Goal: Complete application form

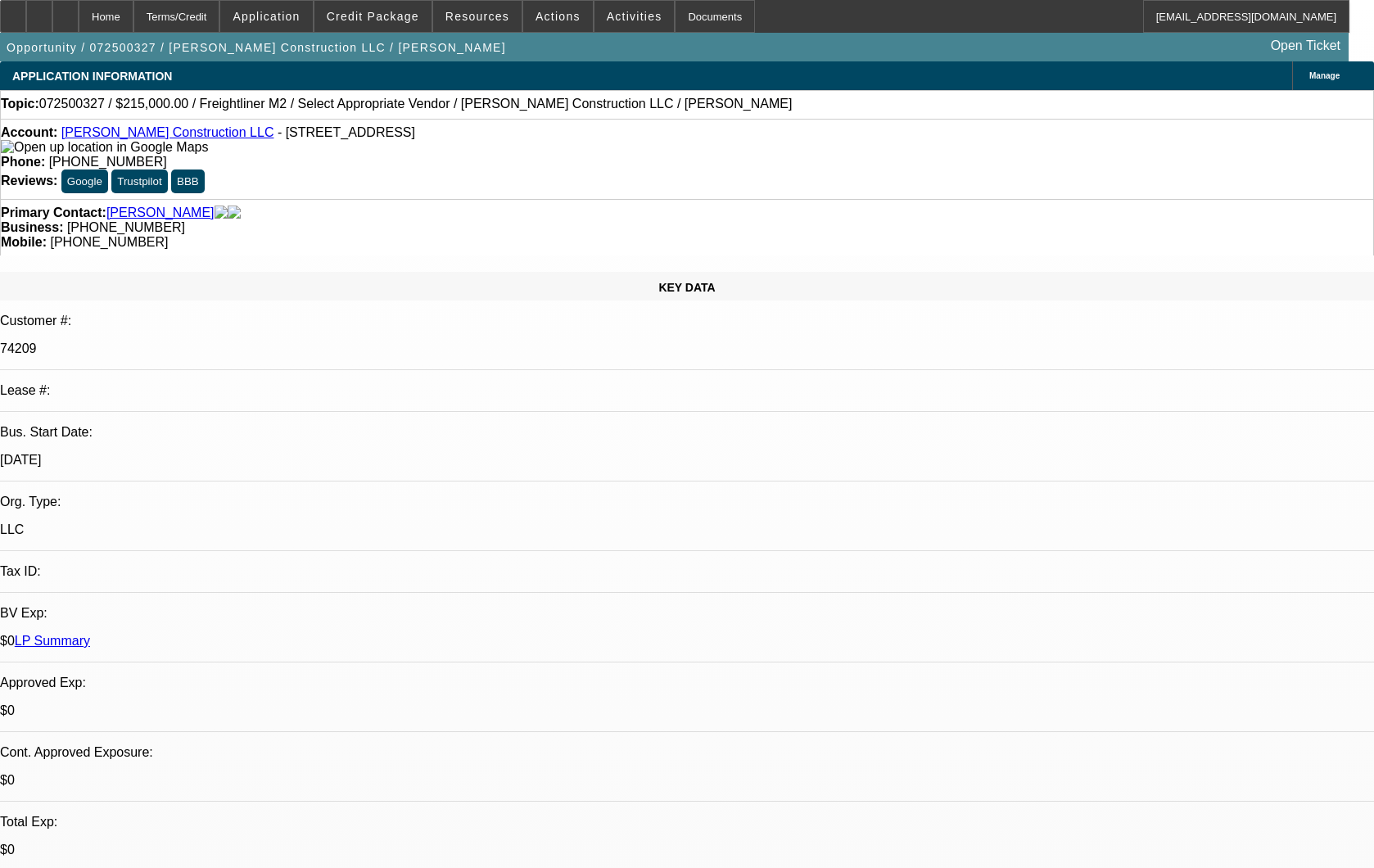
select select "0"
select select "2"
select select "0.1"
select select "4"
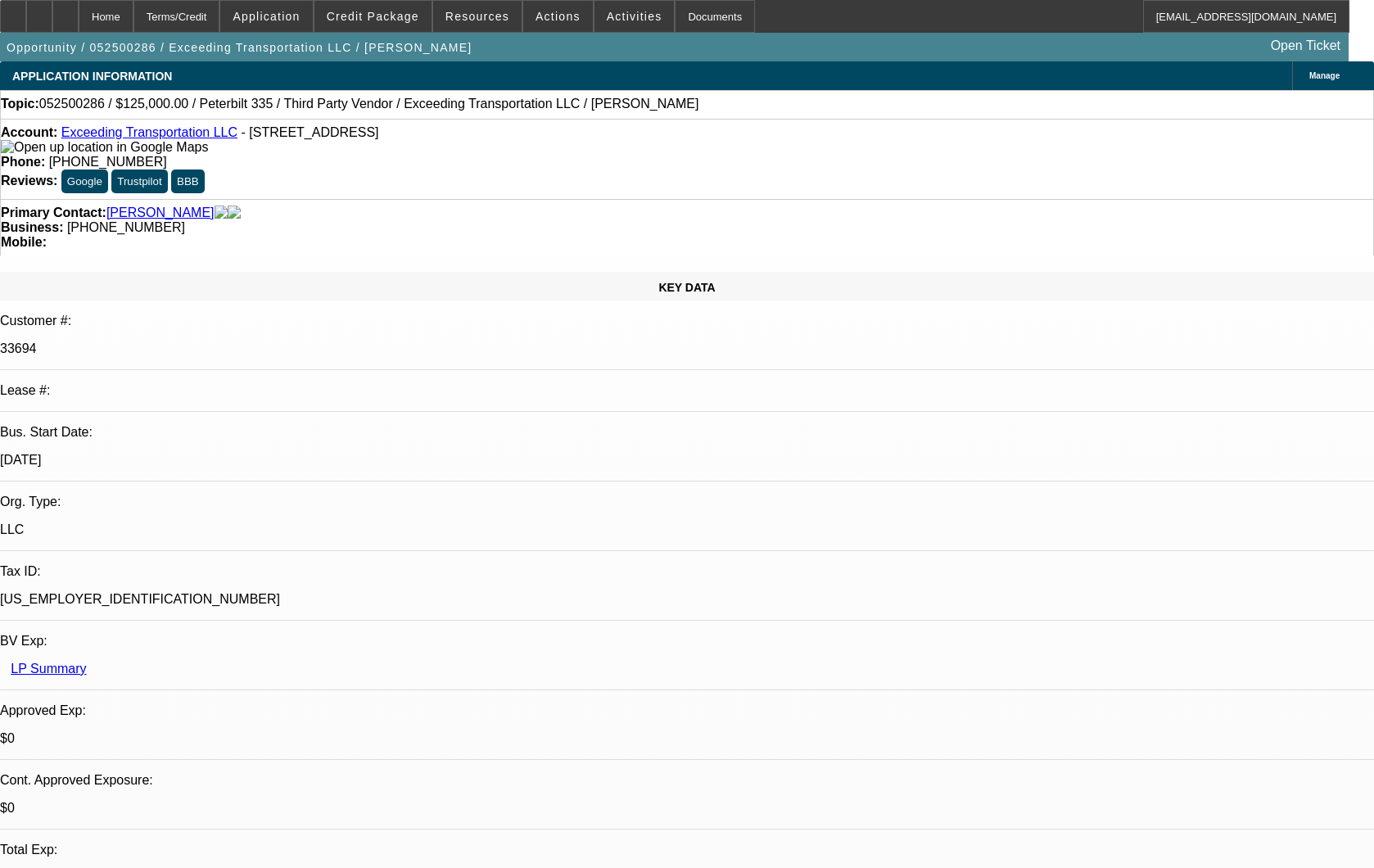
select select "0"
select select "6"
select select "0"
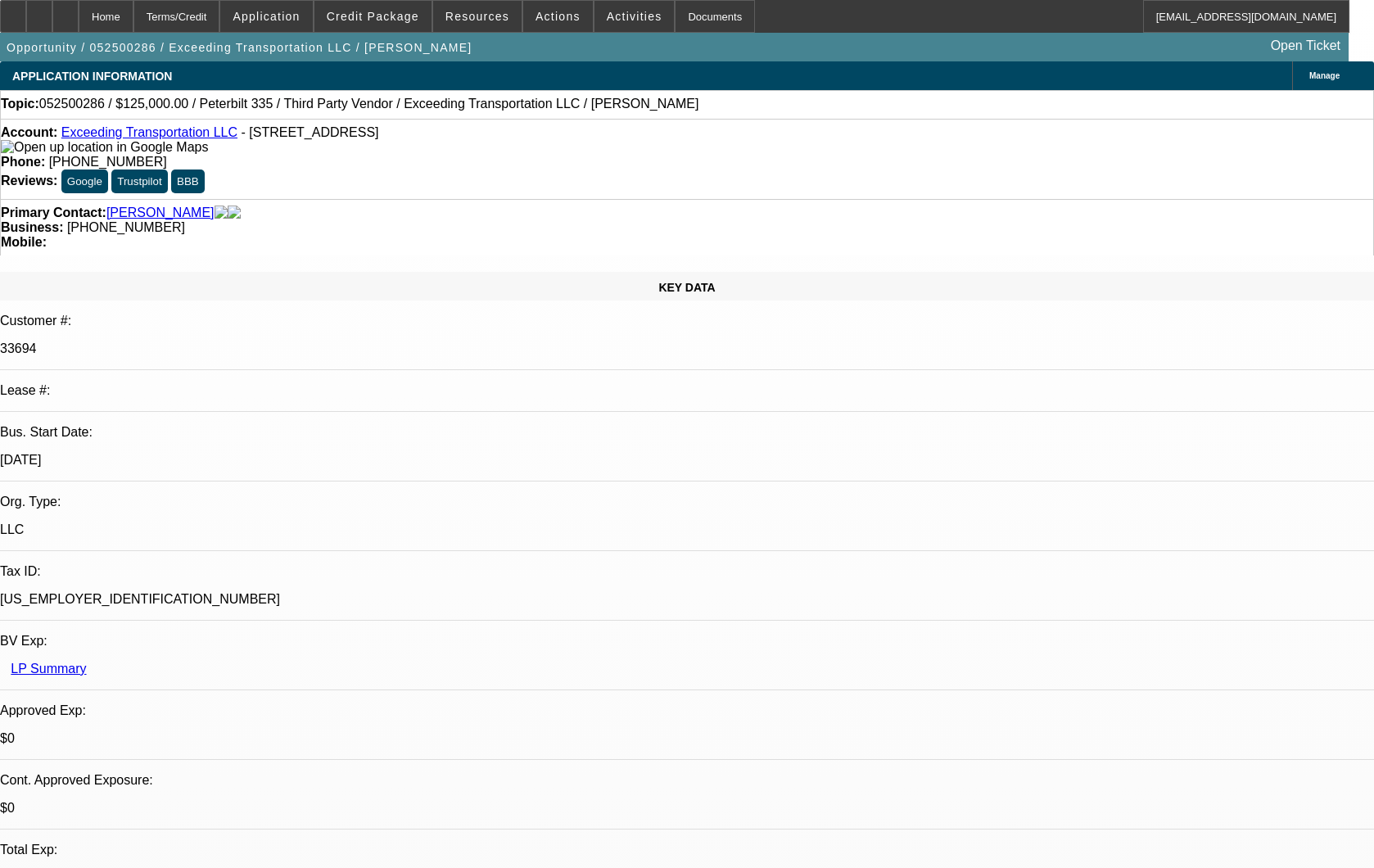
select select "0"
select select "15"
select select "0"
select select "6"
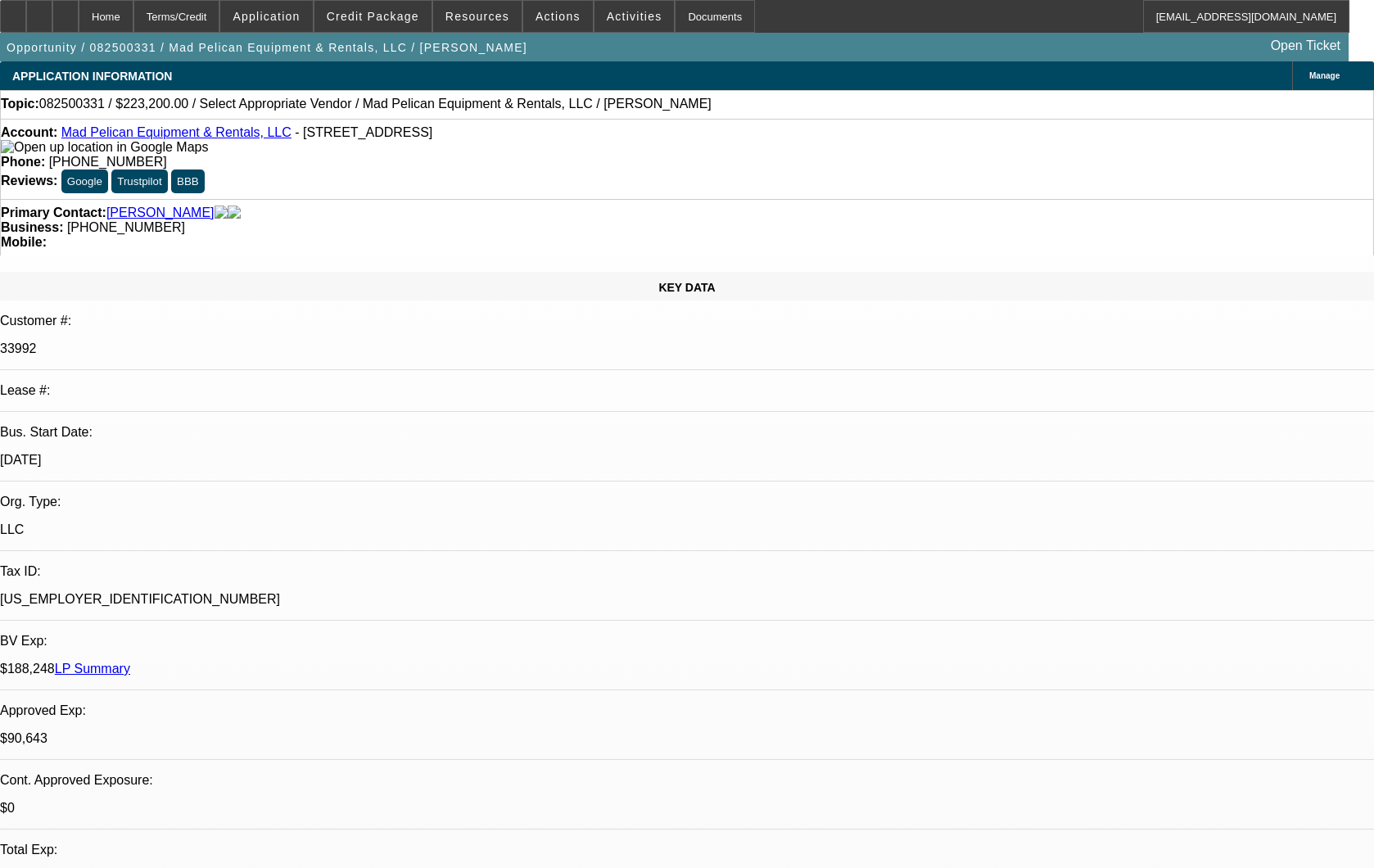
select select "0.1"
select select "2"
select select "0.1"
select select "4"
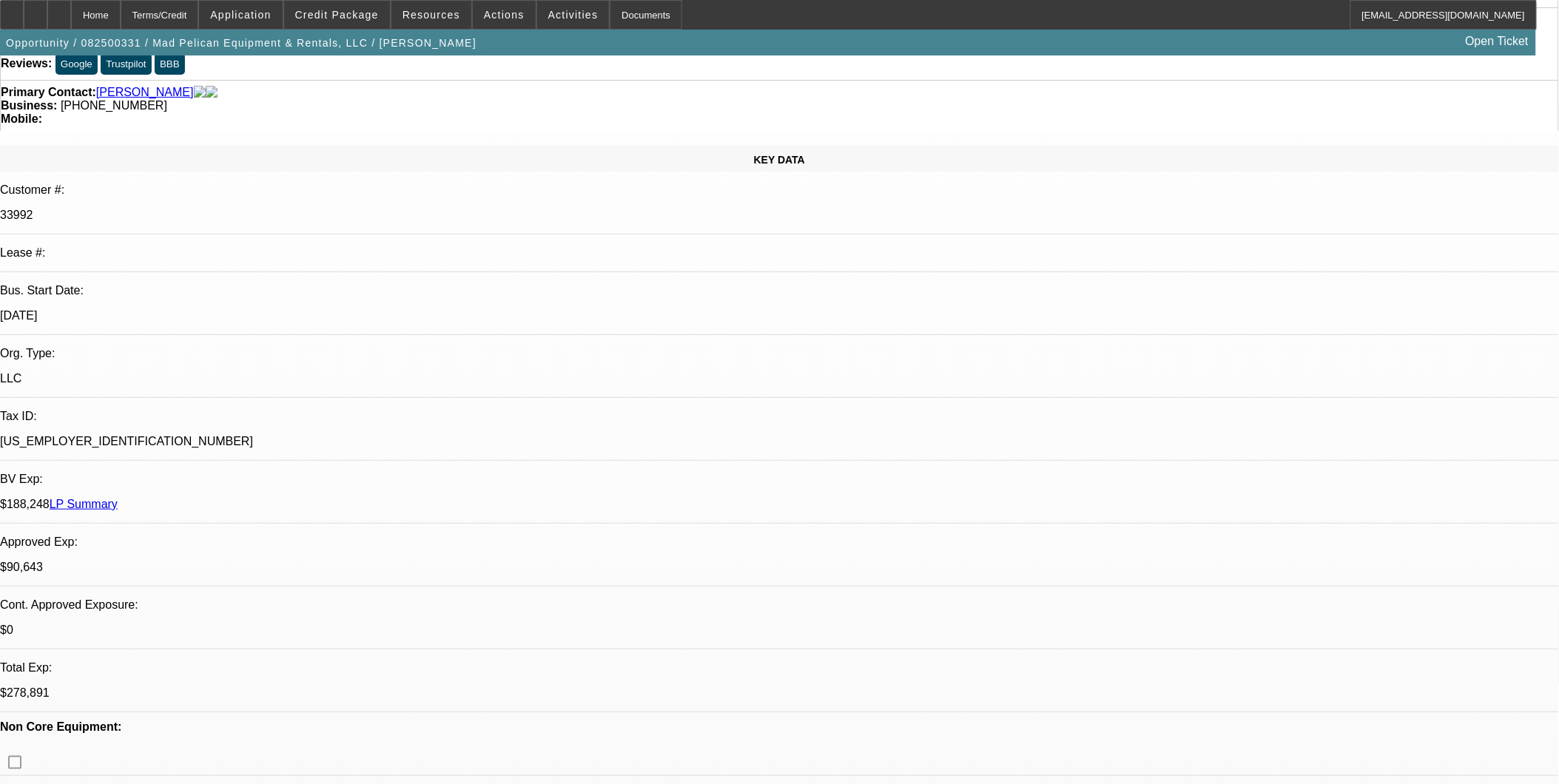
scroll to position [46, 0]
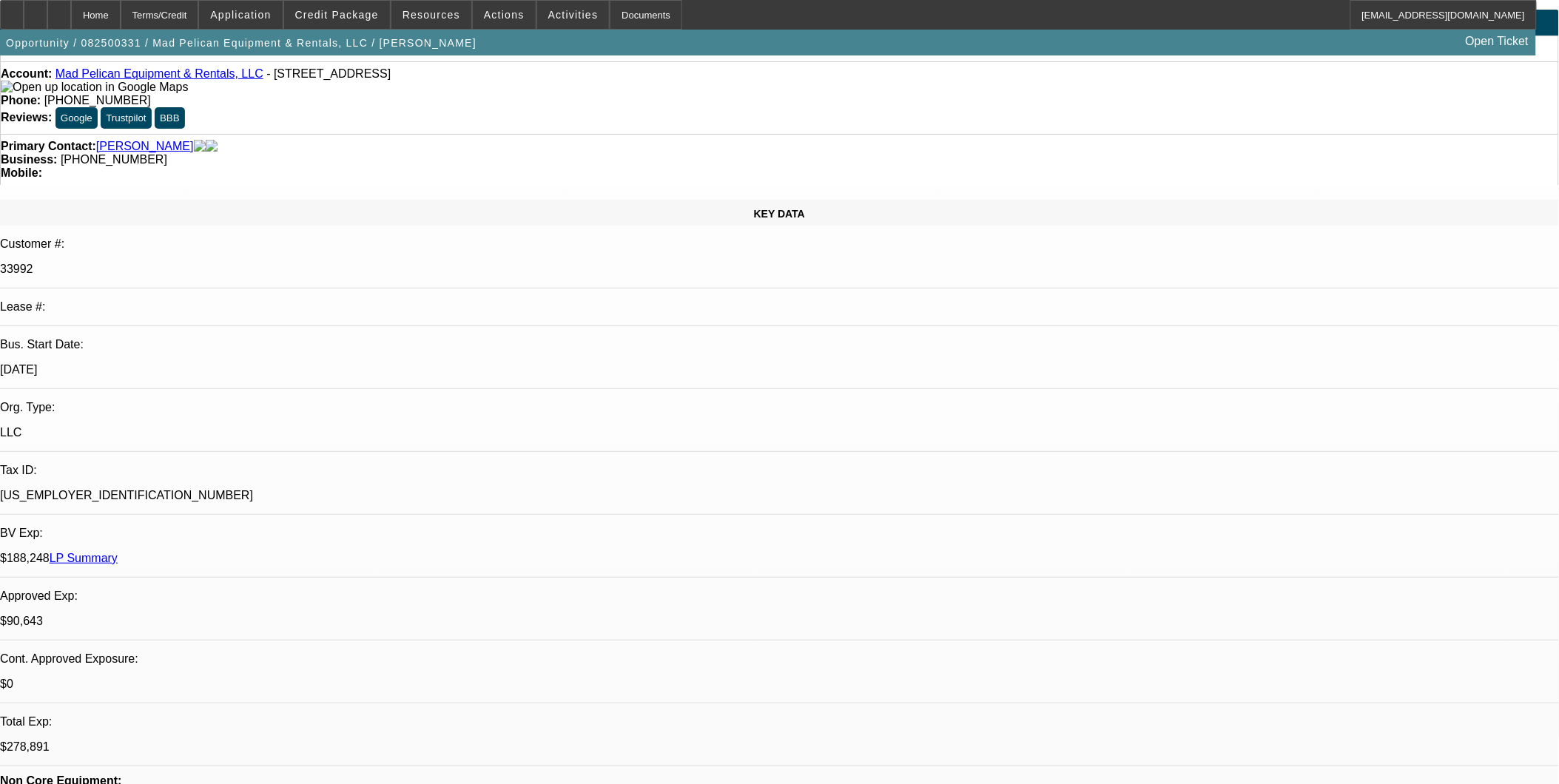
drag, startPoint x: 102, startPoint y: 18, endPoint x: 171, endPoint y: 109, distance: 114.2
click at [71, 15] on div at bounding box center [59, 15] width 24 height 30
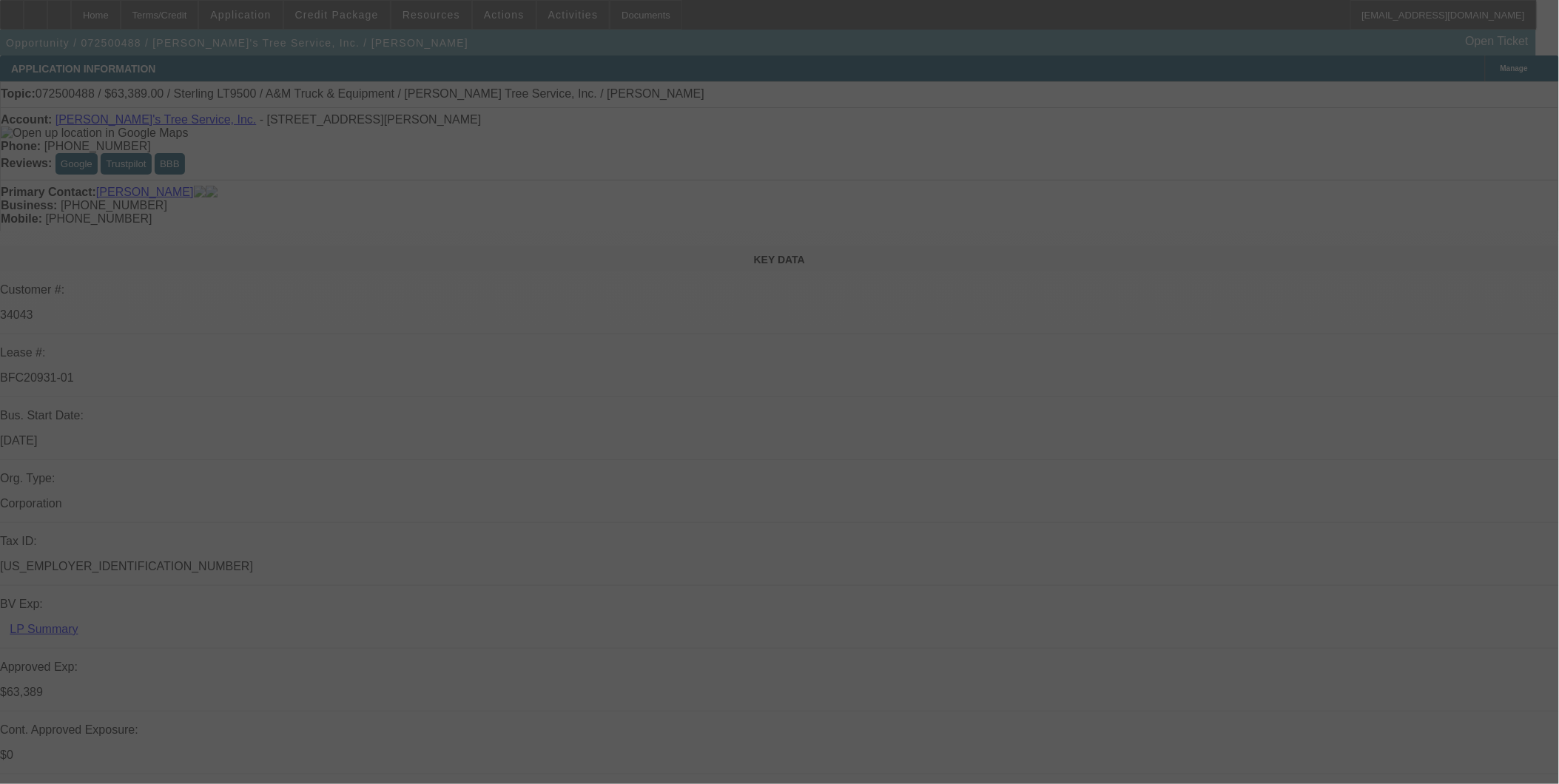
click at [289, 23] on div at bounding box center [779, 392] width 1559 height 784
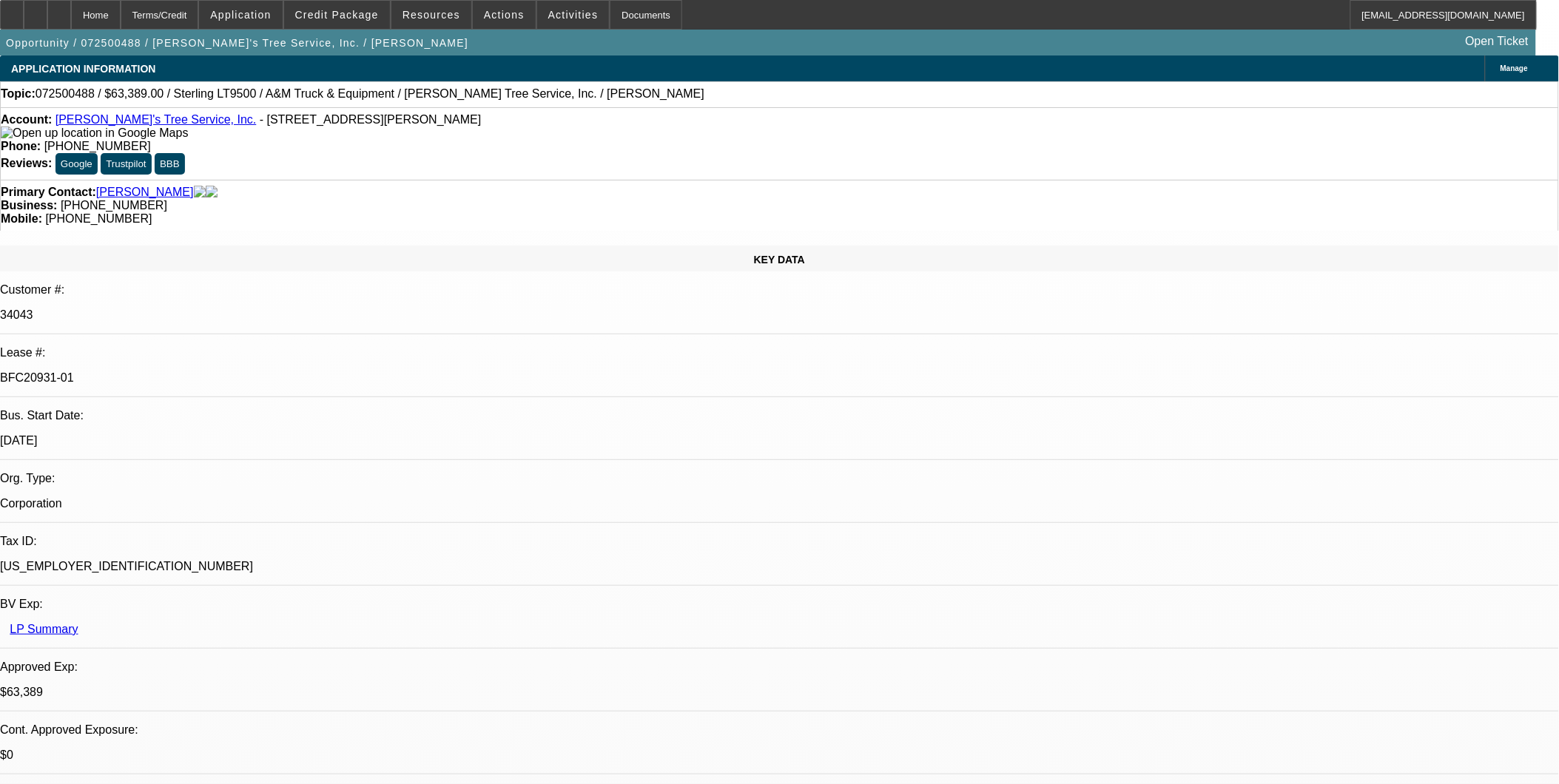
select select "0"
select select "2"
select select "0.1"
select select "0"
select select "2"
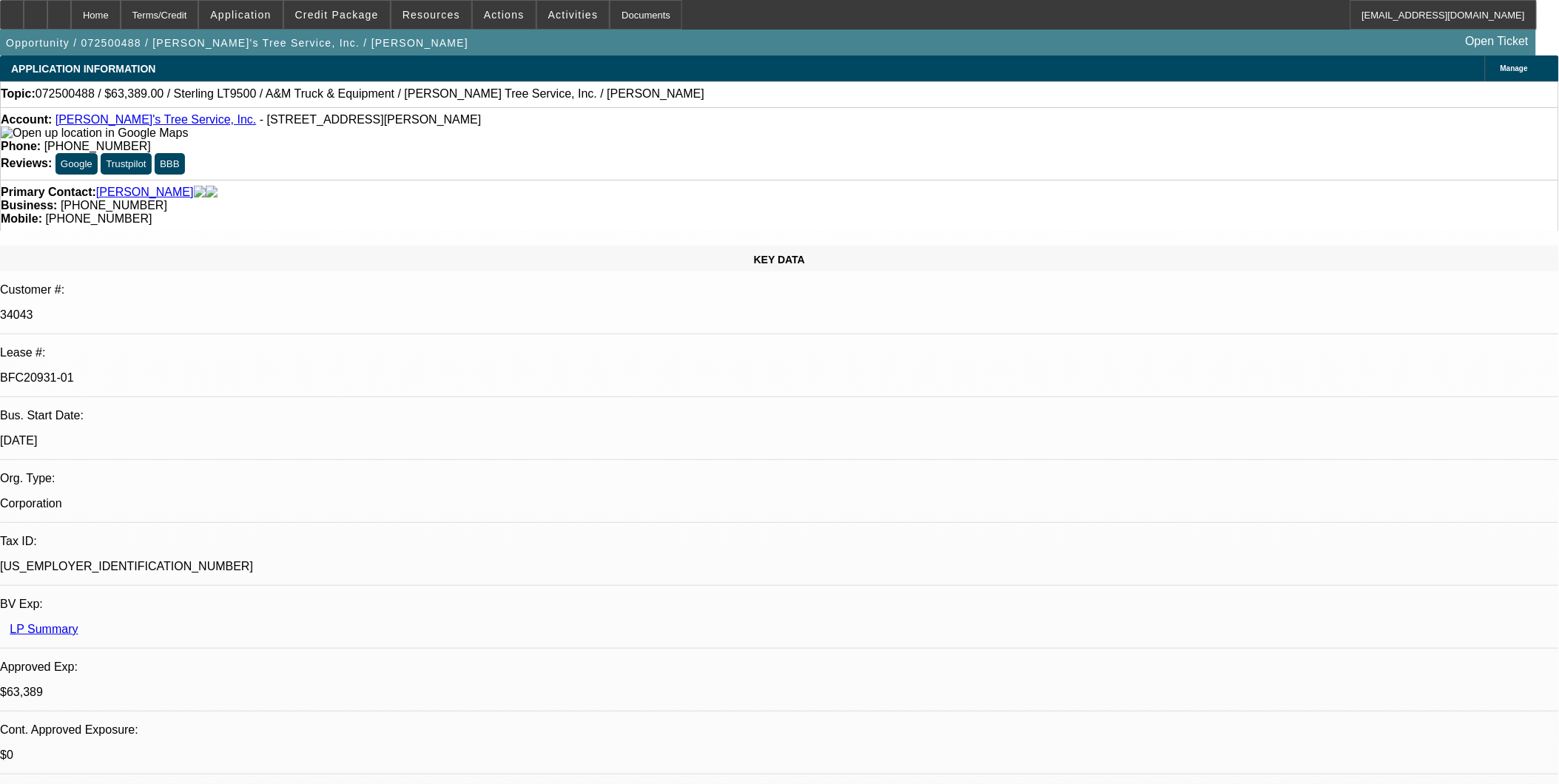
select select "0.1"
select select "0"
select select "2"
select select "0.1"
select select "0"
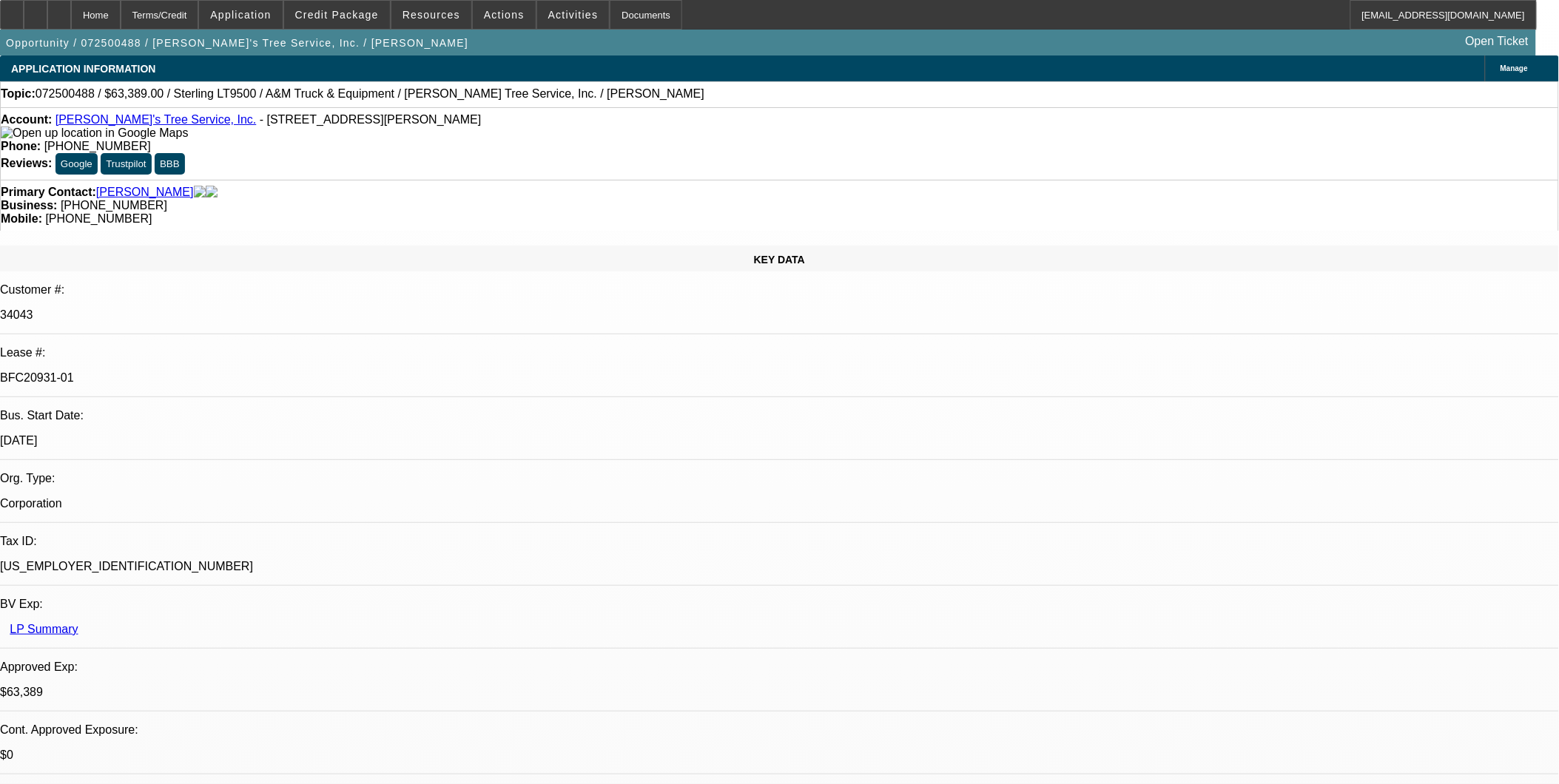
select select "2"
select select "0.1"
select select "1"
select select "2"
select select "4"
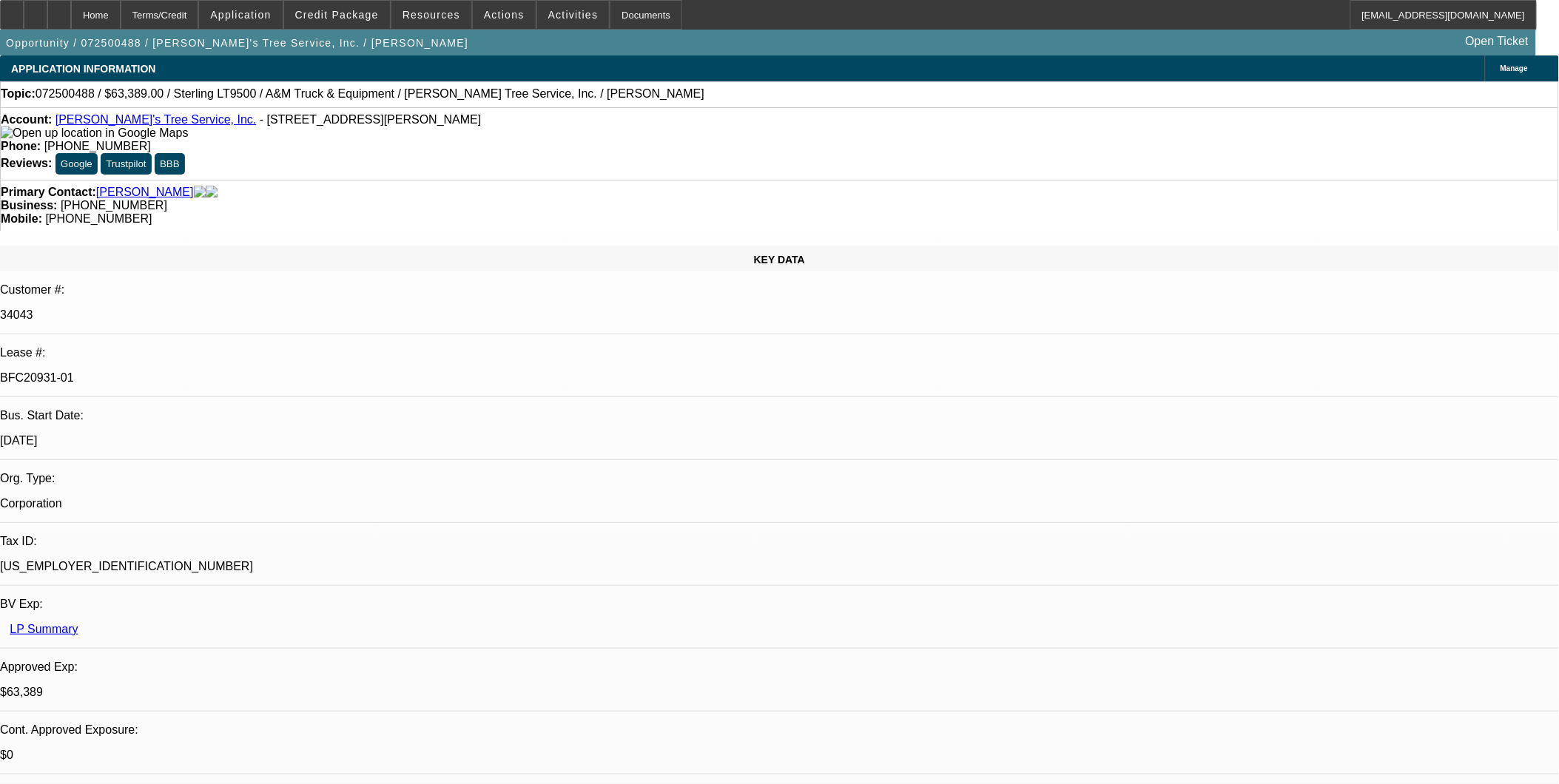
select select "1"
select select "2"
select select "4"
select select "1"
select select "2"
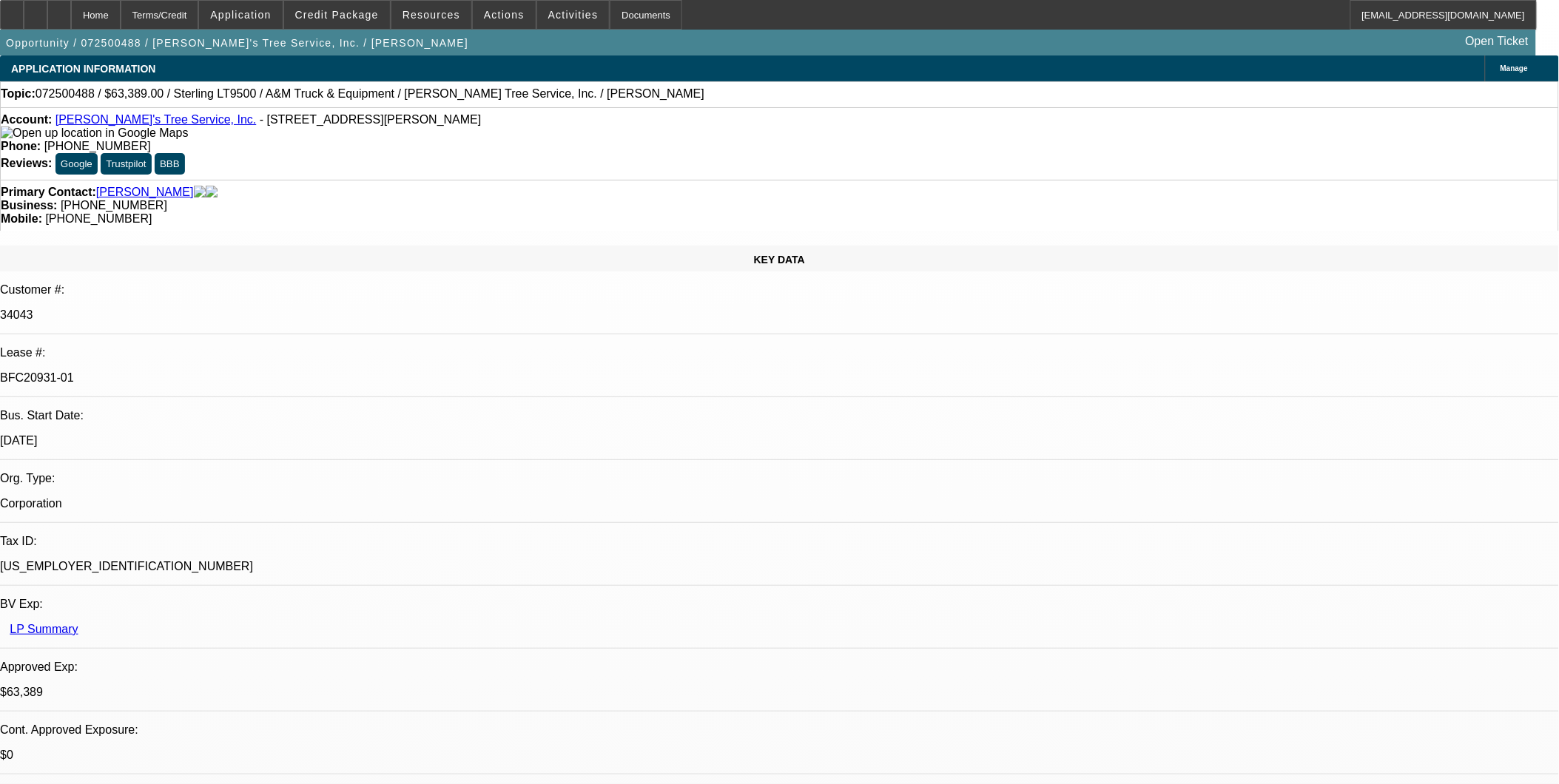
select select "4"
select select "1"
select select "2"
select select "4"
click at [282, 23] on span at bounding box center [240, 15] width 83 height 35
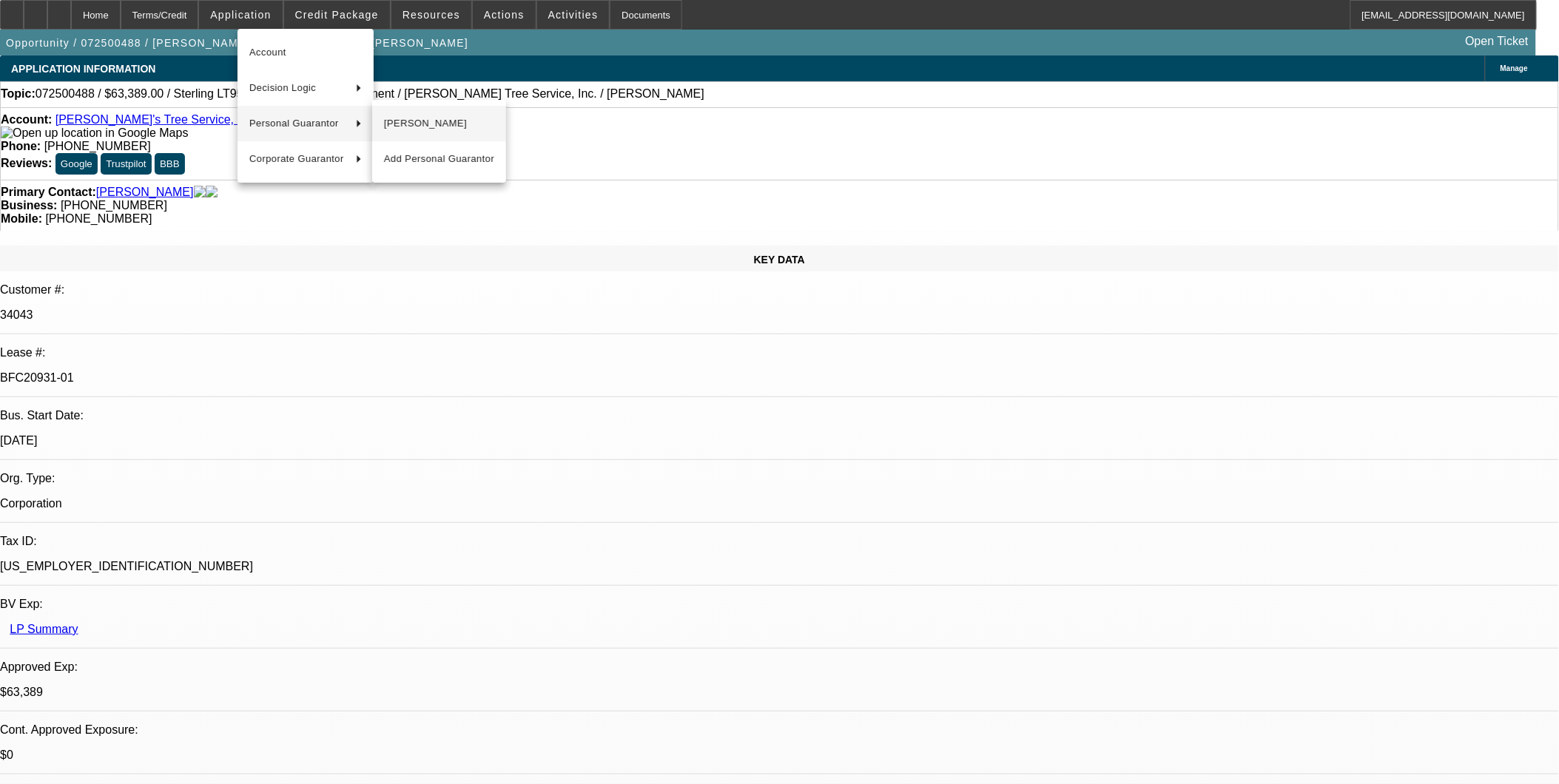
click at [398, 124] on span "Robert Son Jr." at bounding box center [439, 123] width 110 height 18
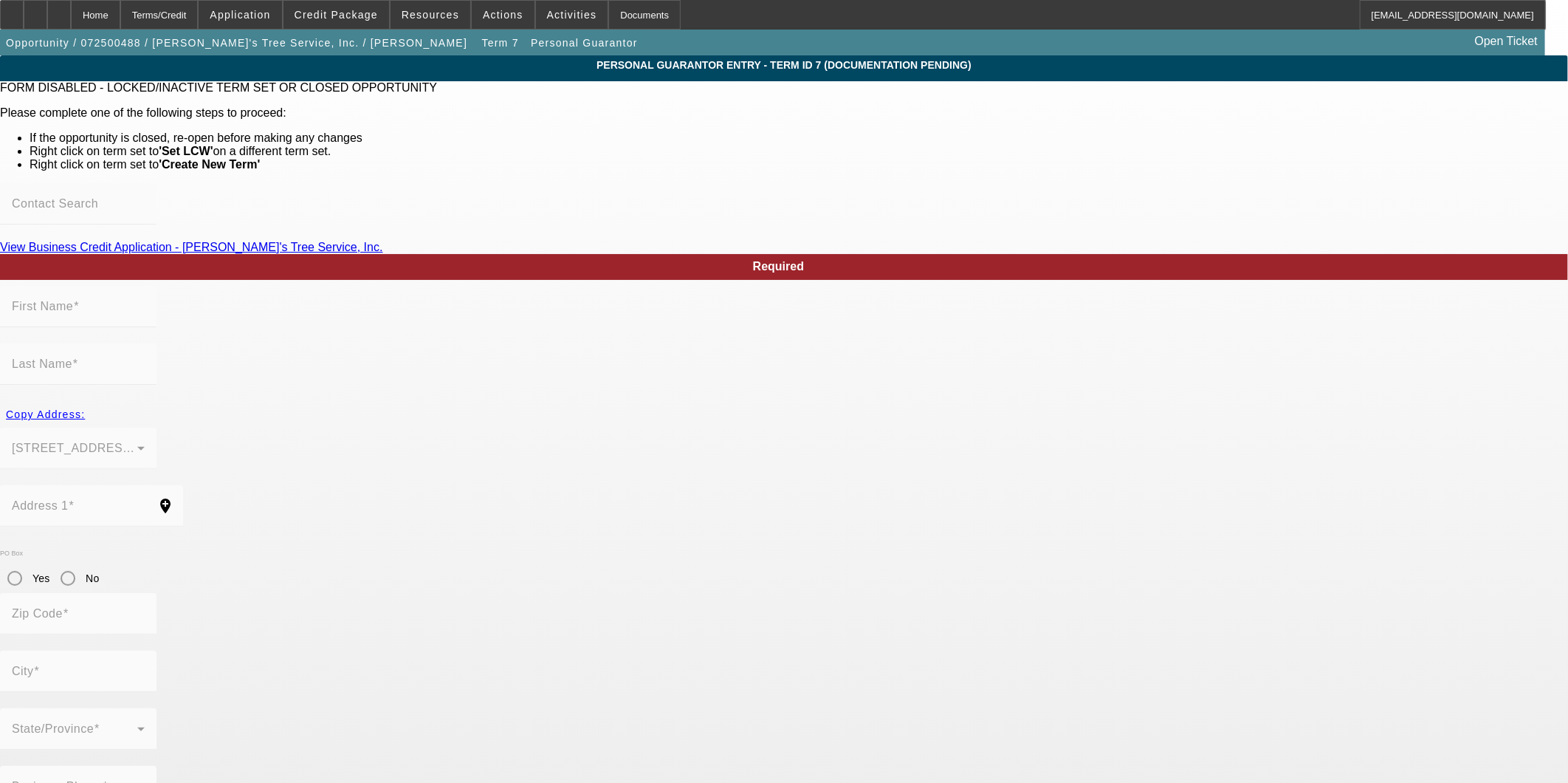
type input "Robert"
type input "Son"
type input "65 Dill Rd"
radio input "true"
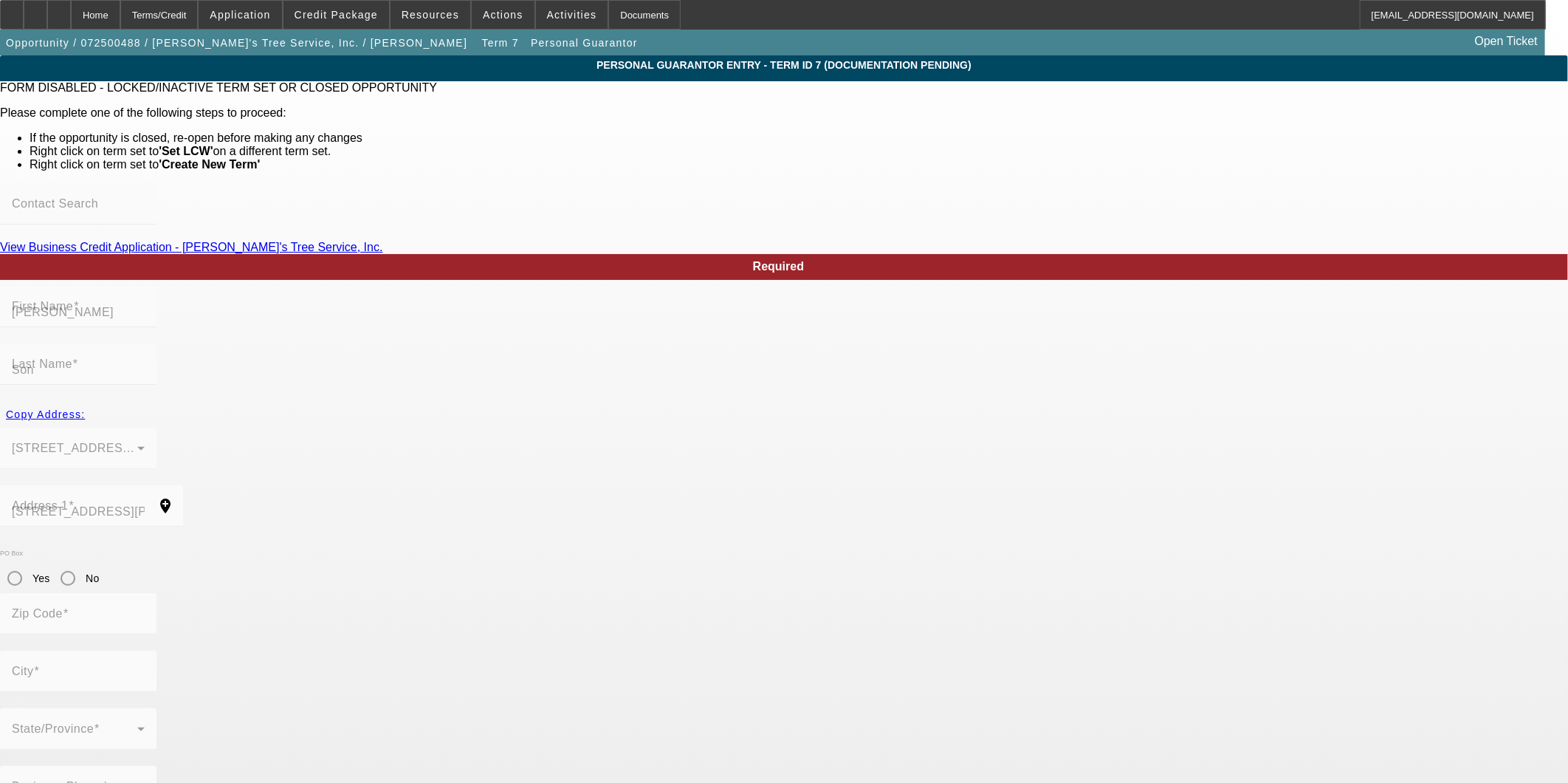
type input "72530"
type input "Drasco"
type input "(501) 206-4535"
type input "100"
type input "430-51-1760"
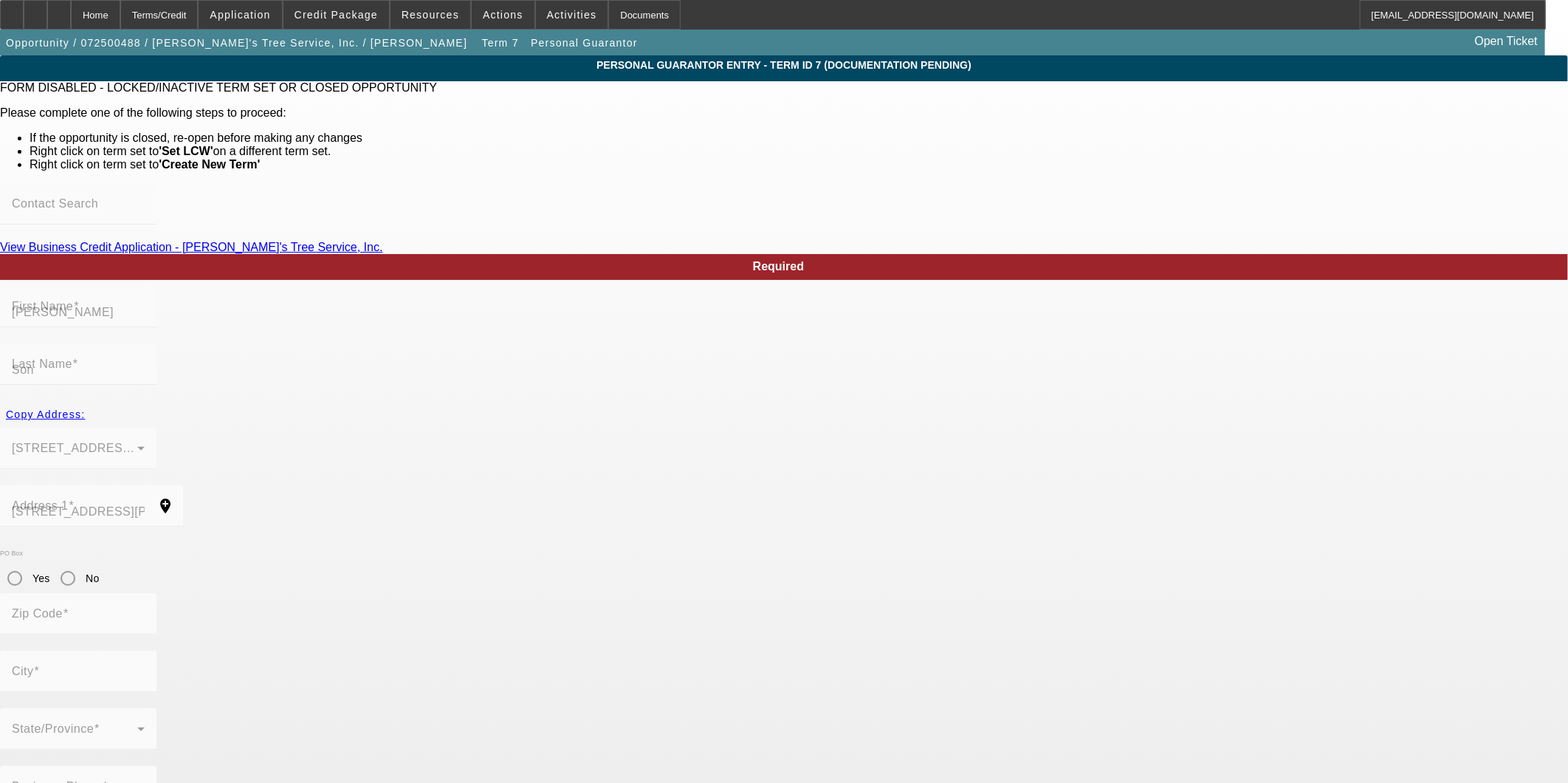
type input "lilrobertstreeservice@outlook.com"
type input "(501) 270-1488"
click at [0, 179] on html "Home Terms/Credit Application Credit Package Resources Actions Activities Docum…" at bounding box center [784, 392] width 1568 height 783
click at [121, 21] on div "Home" at bounding box center [95, 14] width 50 height 30
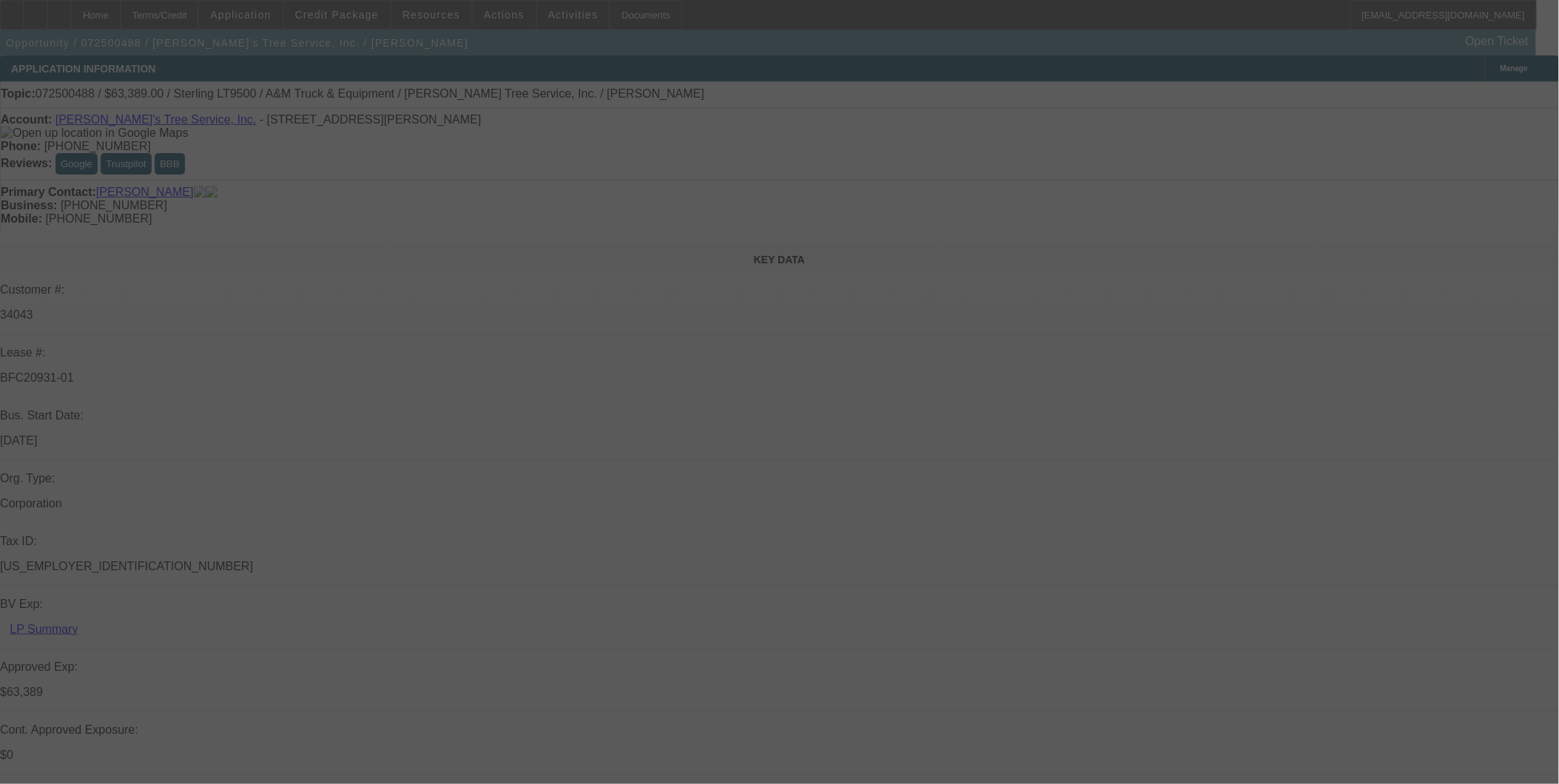
click at [354, 17] on div at bounding box center [779, 392] width 1559 height 784
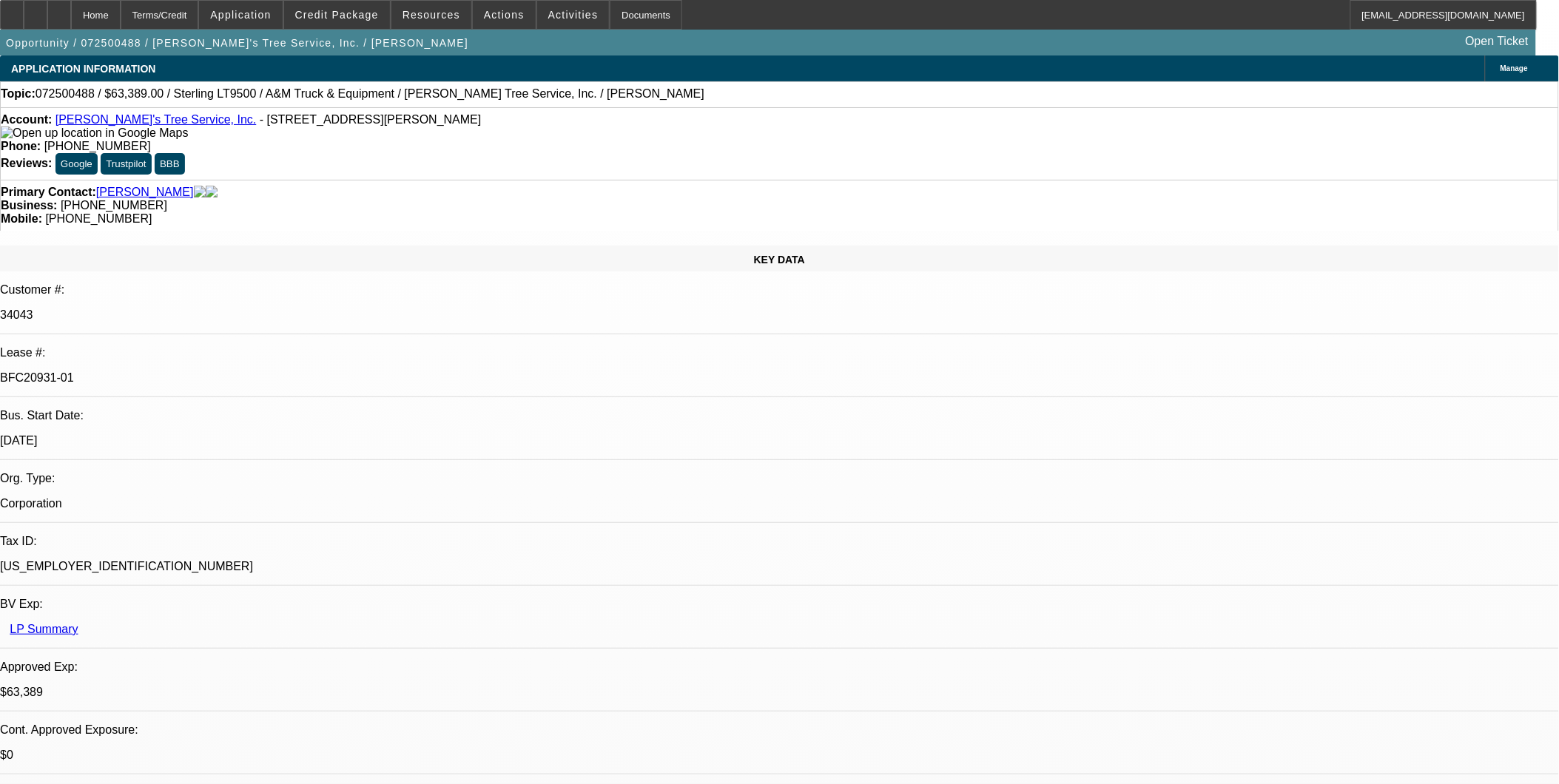
select select "0"
select select "2"
select select "0.1"
select select "4"
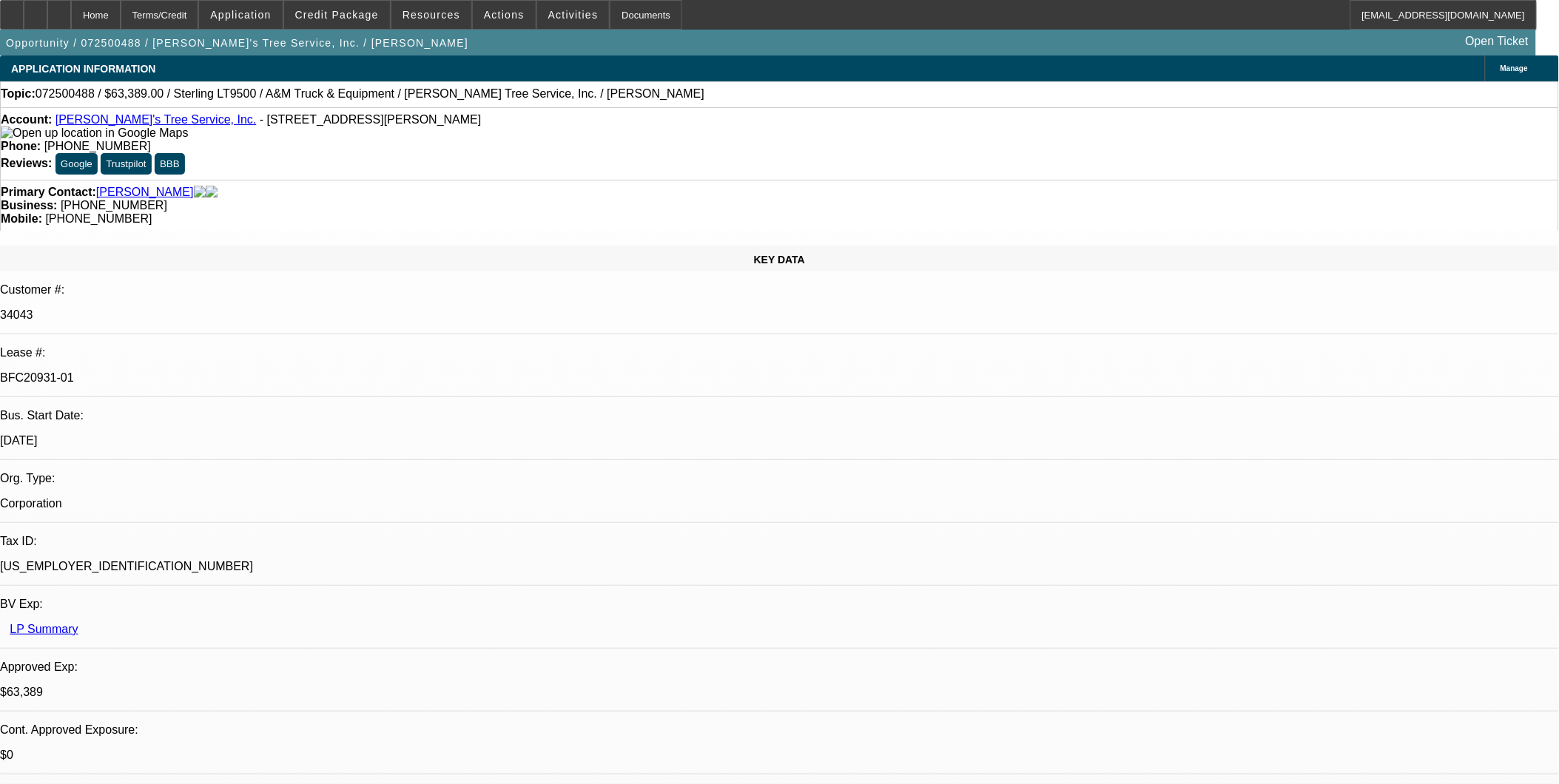
select select "0"
select select "2"
select select "0.1"
select select "4"
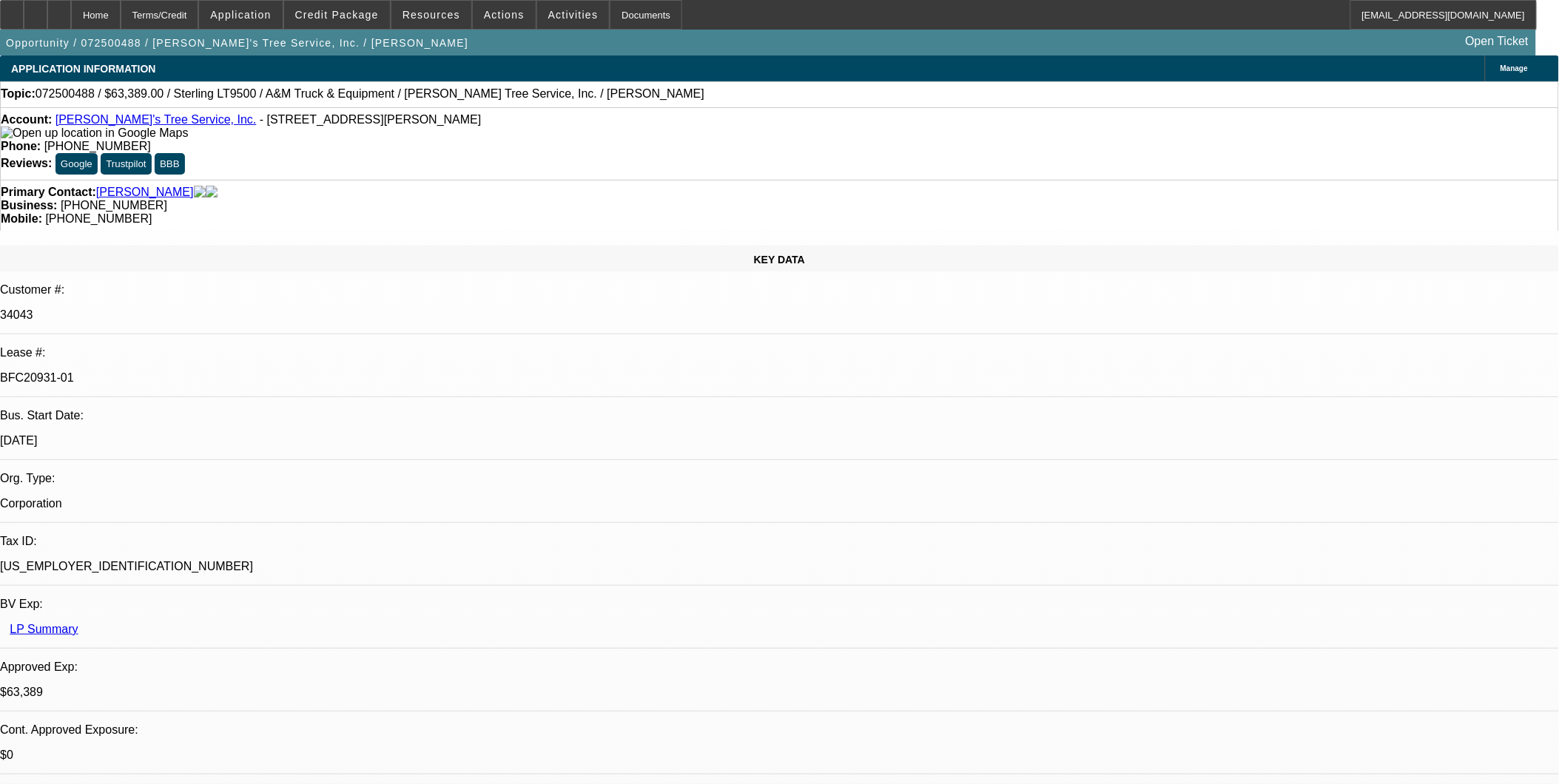
select select "0"
select select "2"
select select "0.1"
select select "4"
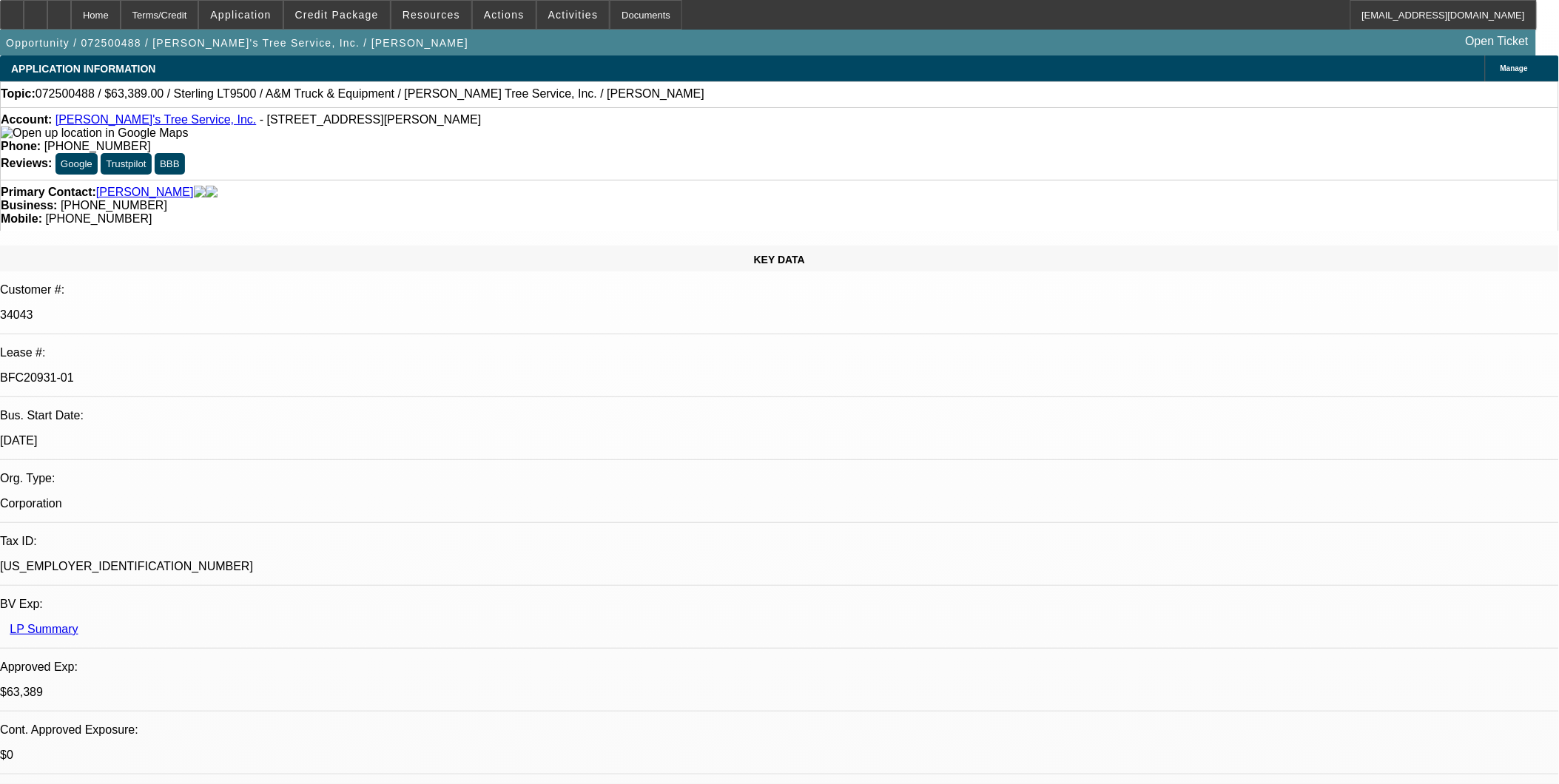
select select "0"
select select "2"
select select "0.1"
select select "4"
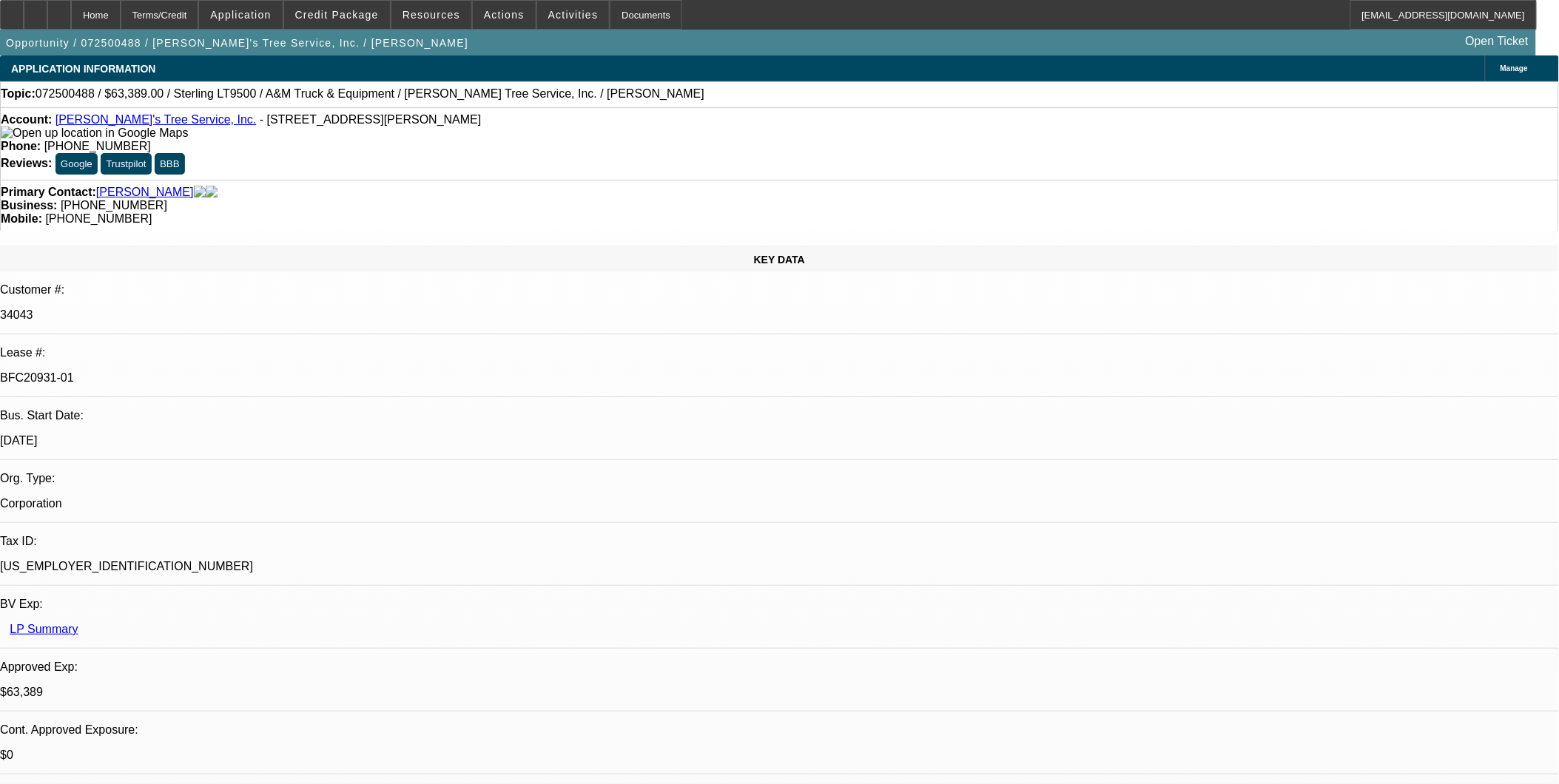
click at [354, 17] on span "Credit Package" at bounding box center [336, 15] width 83 height 11
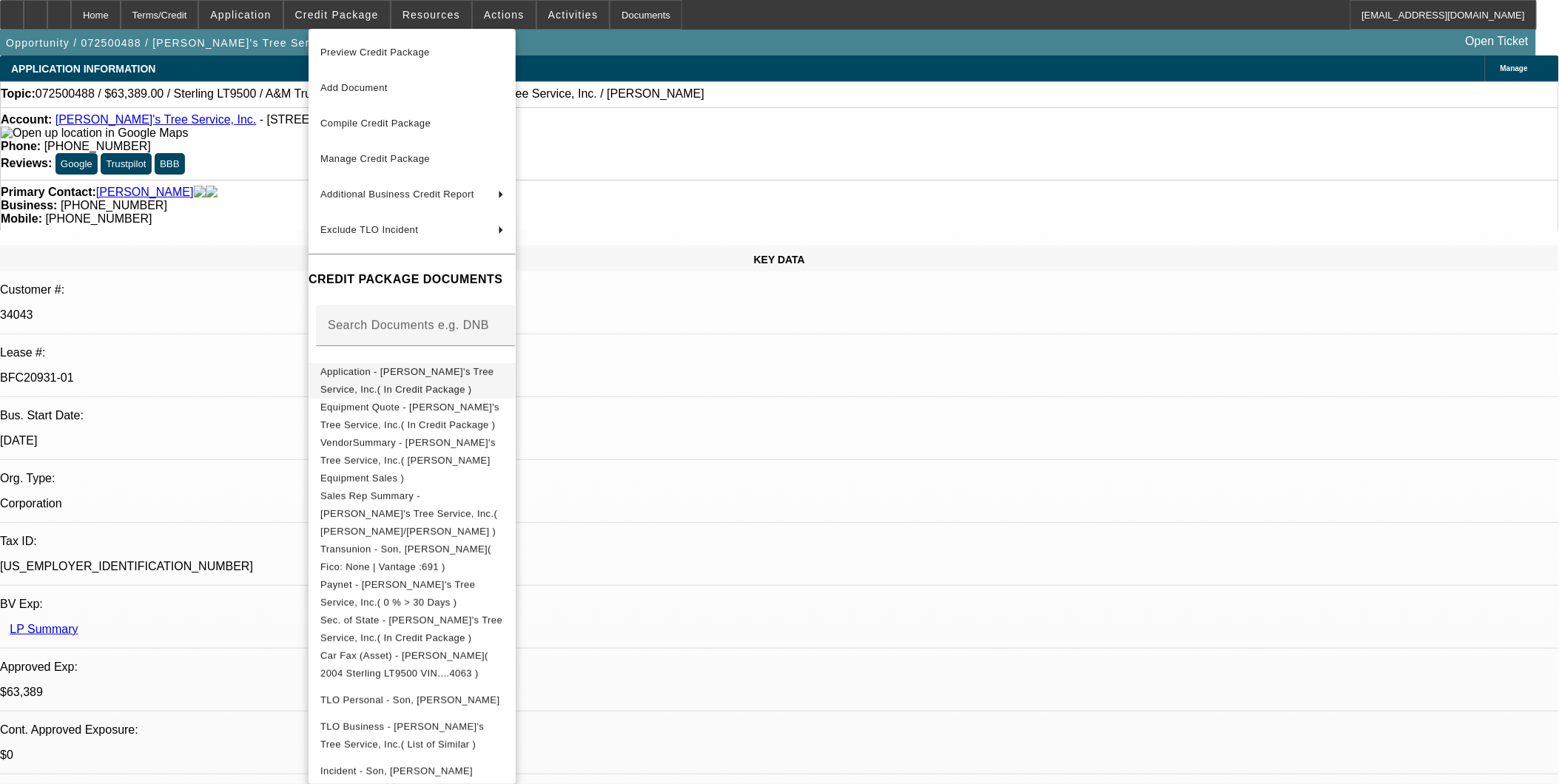
click at [402, 362] on button "Application - Lil Robert's Tree Service, Inc.( In Credit Package )" at bounding box center [412, 380] width 207 height 35
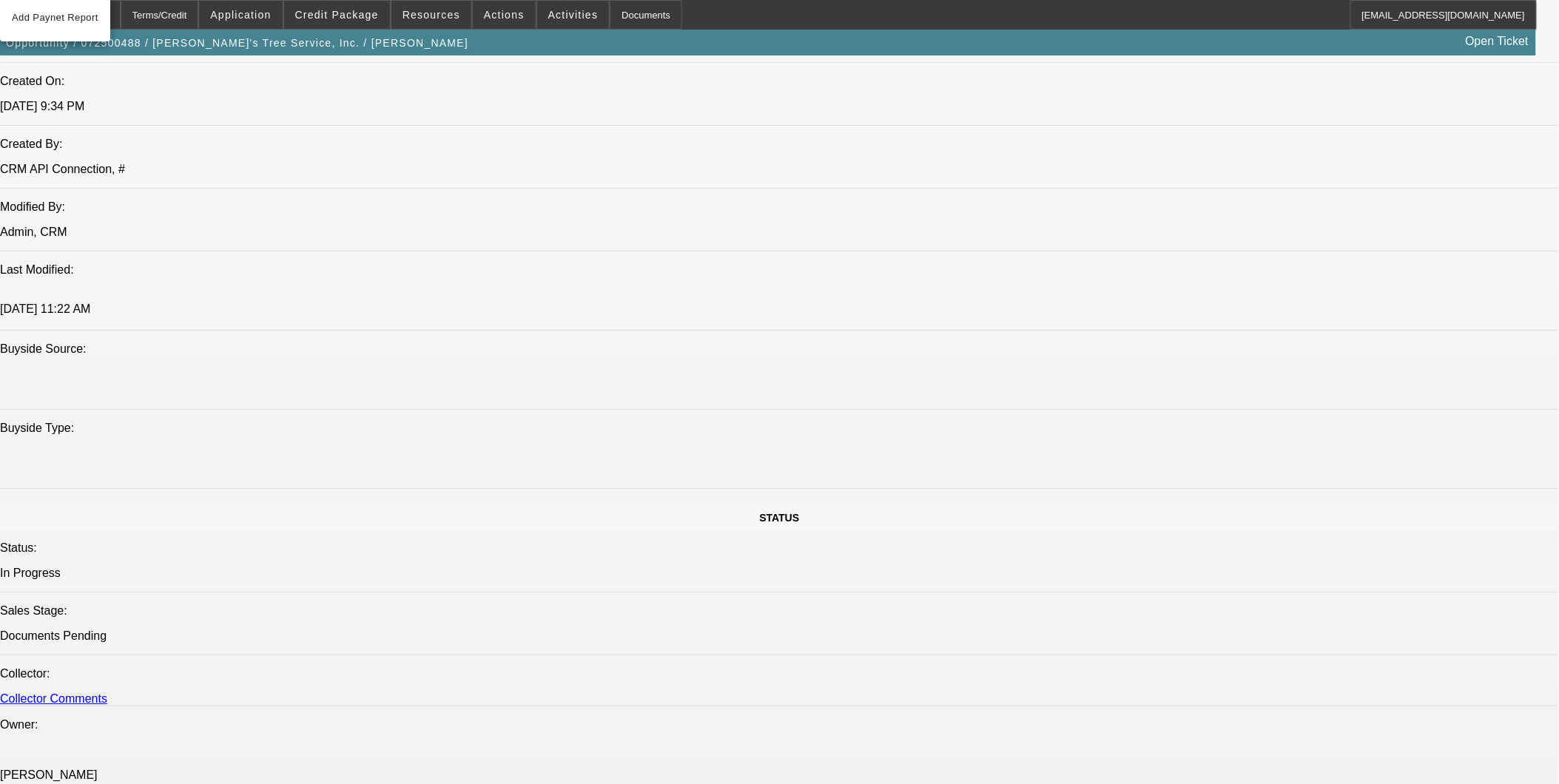
scroll to position [1479, 0]
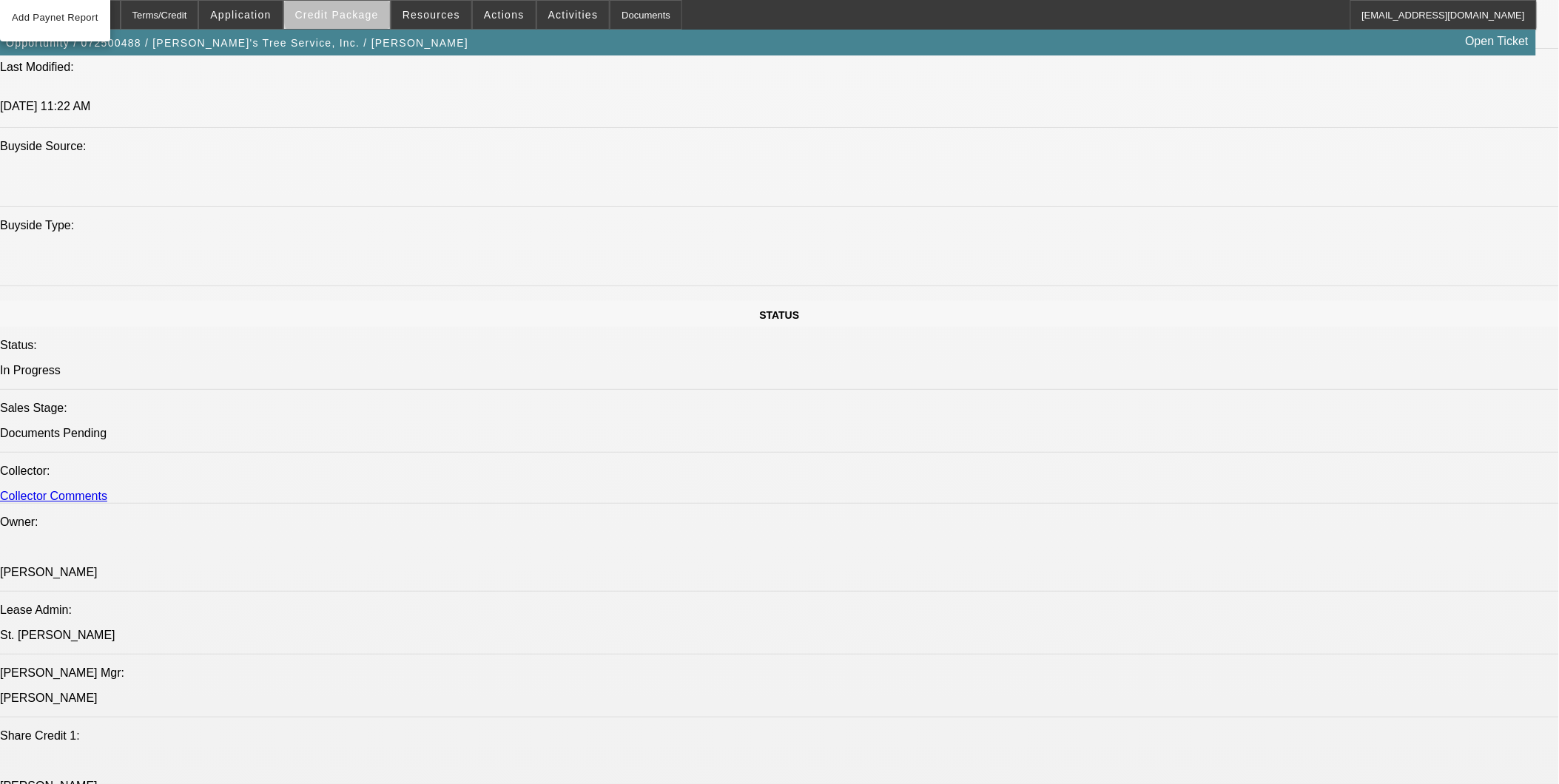
click at [378, 9] on span "Credit Package" at bounding box center [336, 15] width 83 height 11
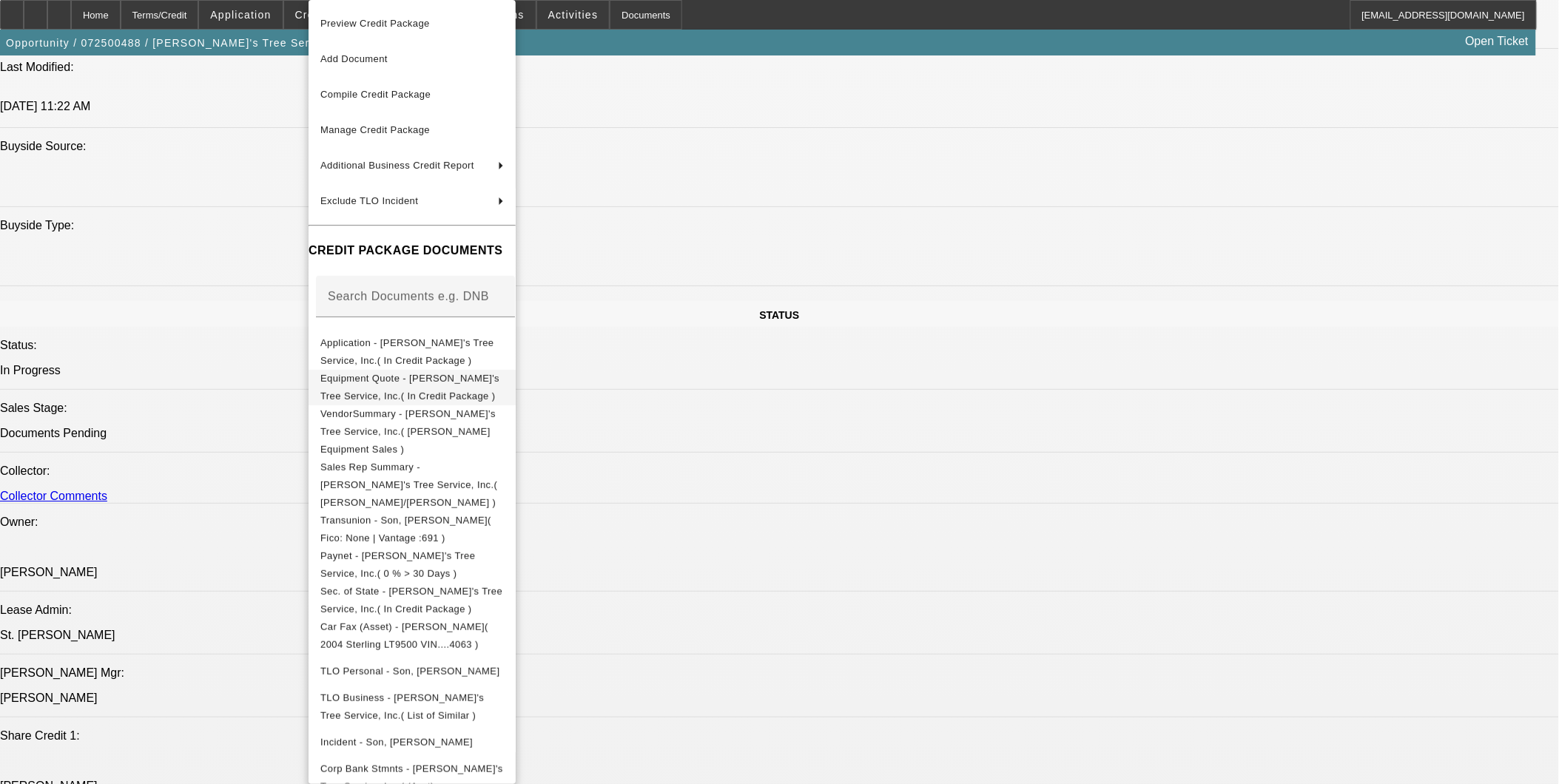
click at [430, 377] on span "Equipment Quote - Lil Robert's Tree Service, Inc.( In Credit Package )" at bounding box center [410, 387] width 179 height 29
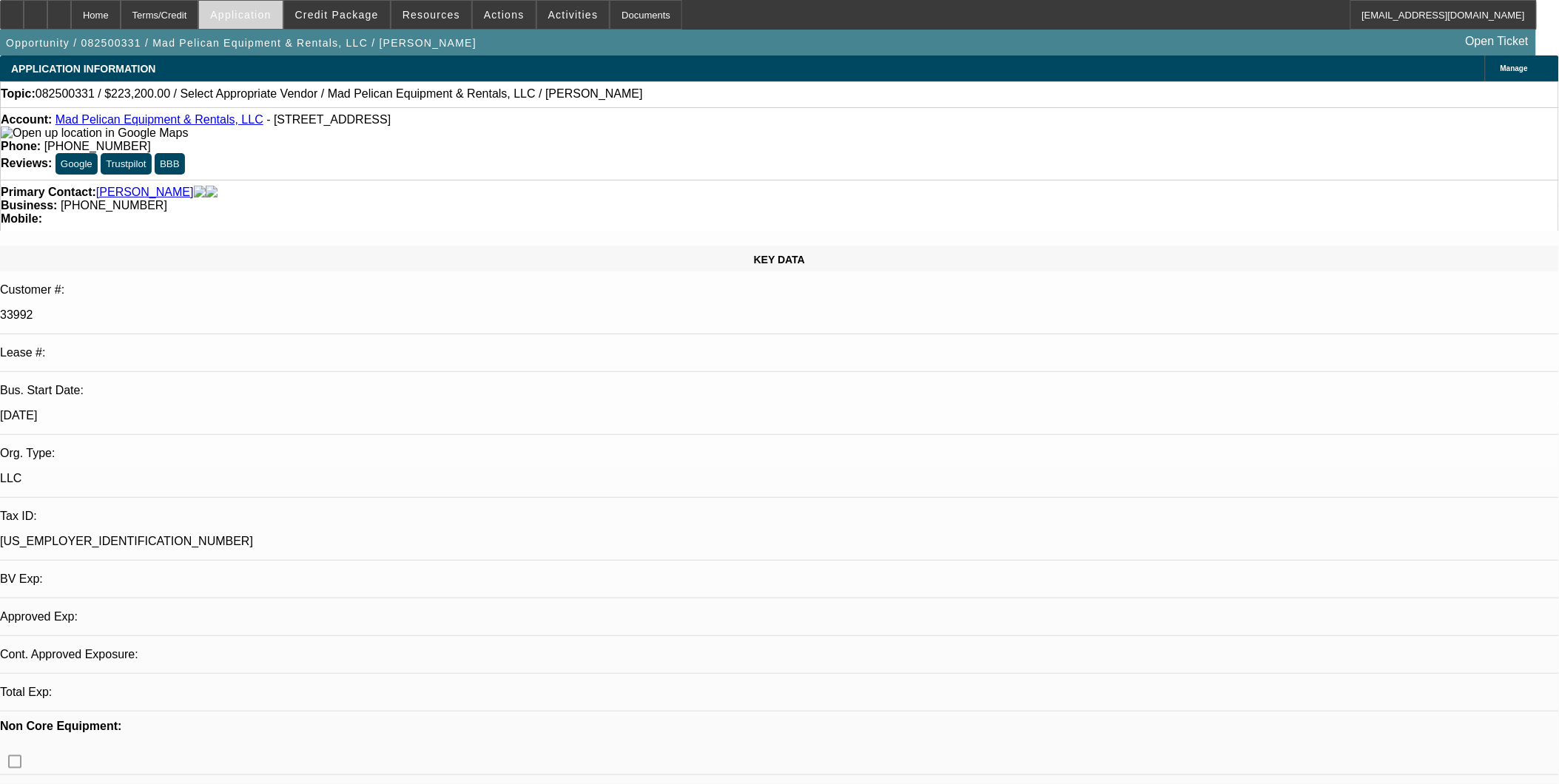
select select "0.1"
select select "2"
select select "0.1"
select select "4"
